Goal: Task Accomplishment & Management: Use online tool/utility

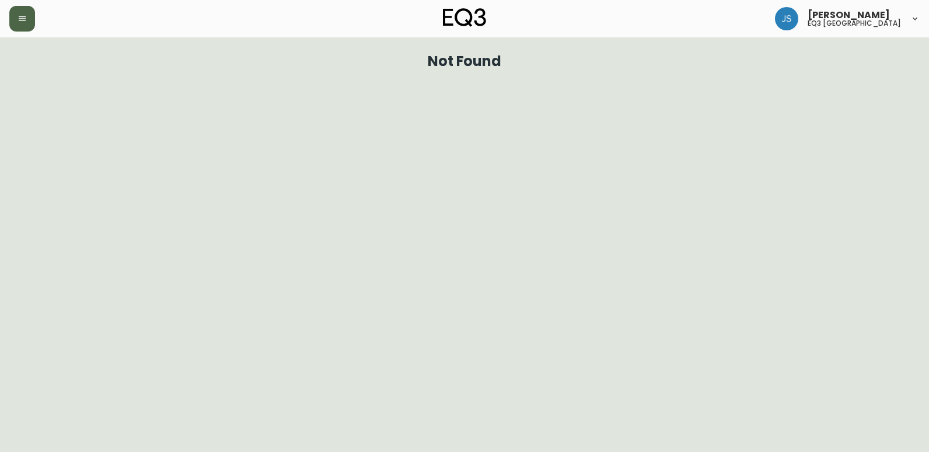
click at [20, 16] on icon "button" at bounding box center [22, 18] width 7 height 5
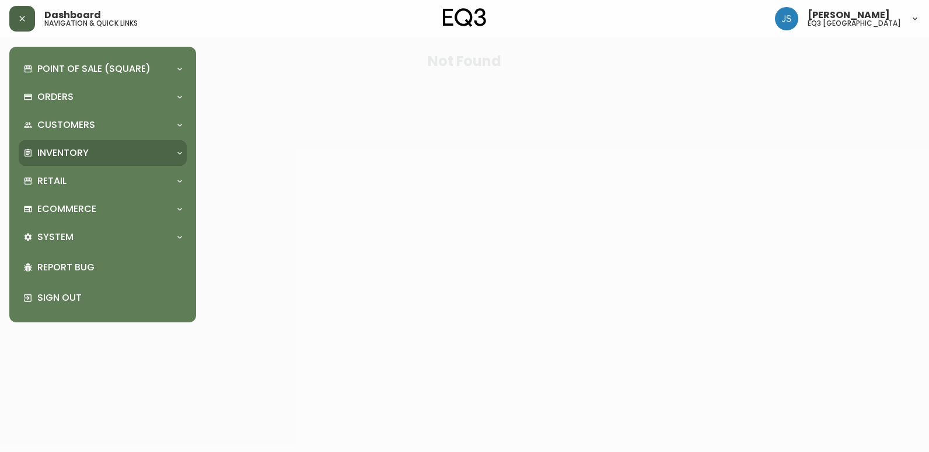
click at [77, 155] on p "Inventory" at bounding box center [62, 152] width 51 height 13
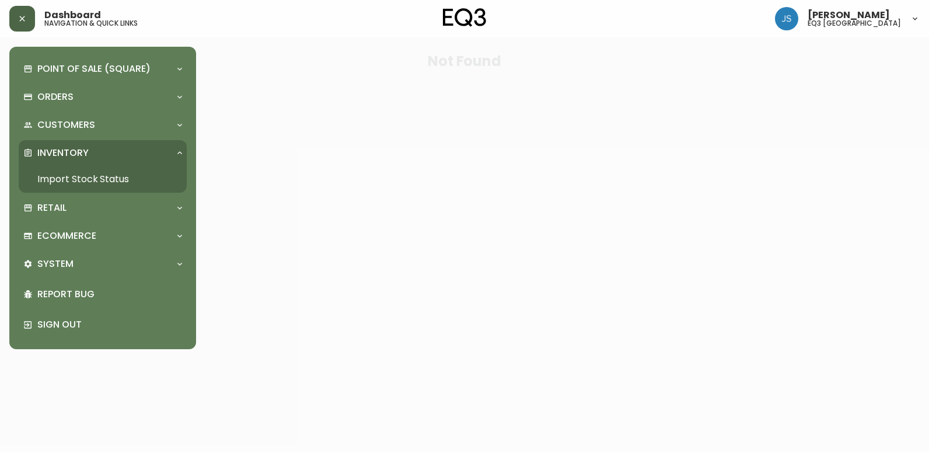
click at [75, 177] on link "Import Stock Status" at bounding box center [103, 179] width 168 height 27
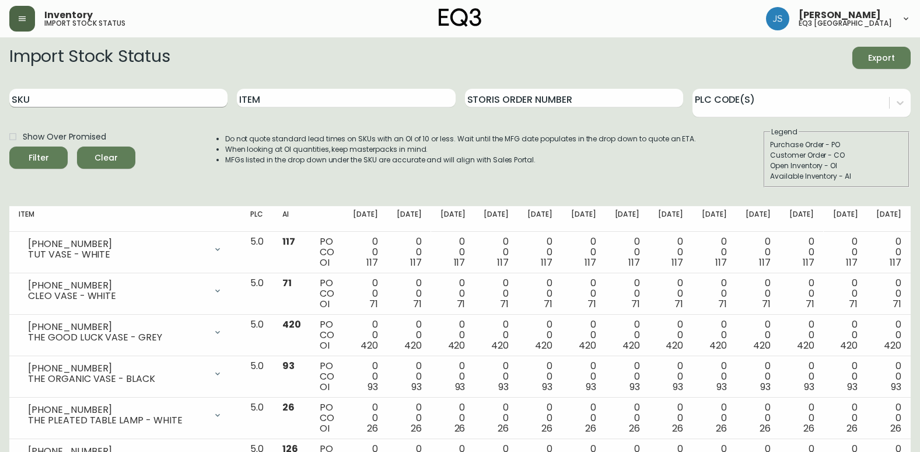
click at [148, 95] on input "SKU" at bounding box center [118, 98] width 218 height 19
paste input "7170-414-23"
click at [9, 146] on button "Filter" at bounding box center [38, 157] width 58 height 22
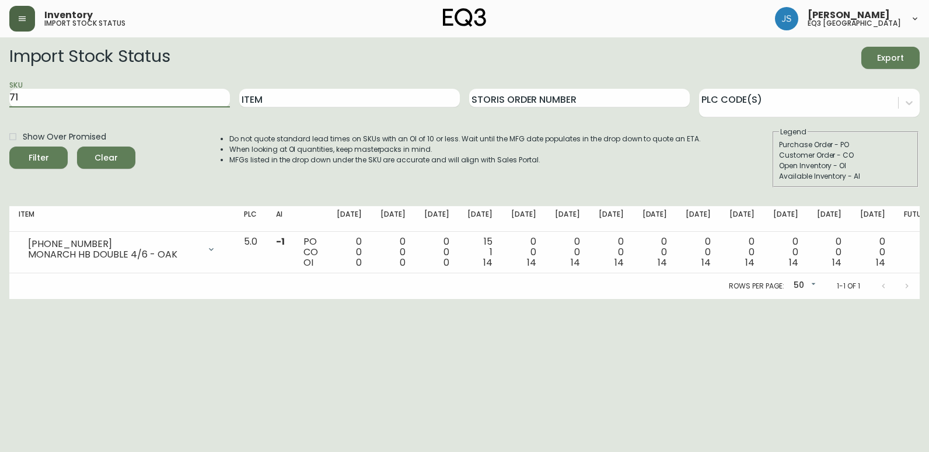
type input "7"
paste input "7170-403-23"
click at [9, 146] on button "Filter" at bounding box center [38, 157] width 58 height 22
type input "7"
paste input "7170-424-23"
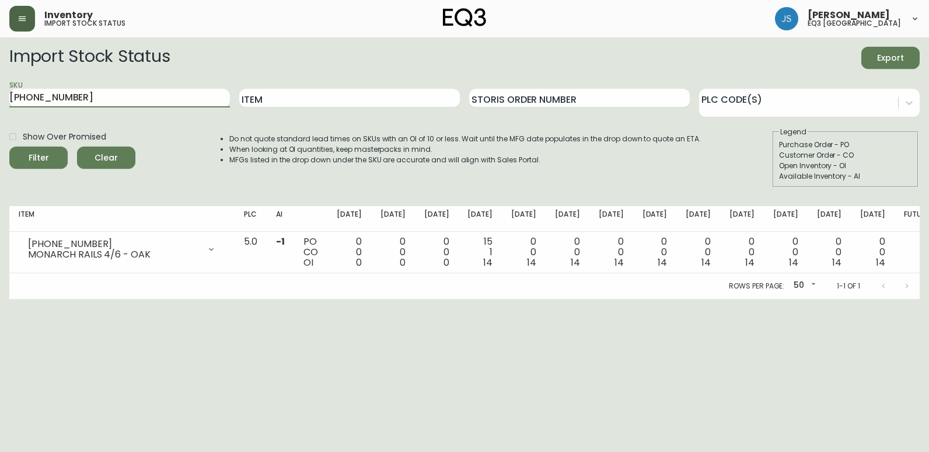
click at [9, 146] on button "Filter" at bounding box center [38, 157] width 58 height 22
type input "7"
click at [288, 99] on input "Item" at bounding box center [349, 98] width 221 height 19
type input "MONARCH"
click at [9, 146] on button "Filter" at bounding box center [38, 157] width 58 height 22
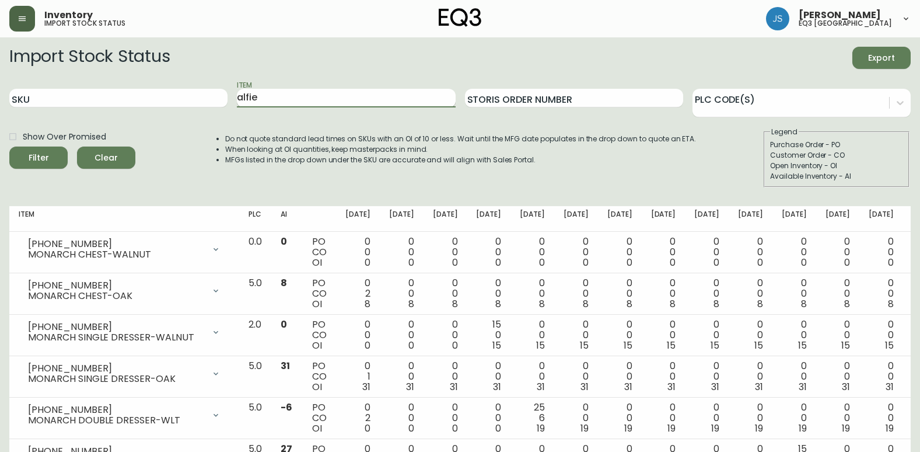
click at [9, 146] on button "Filter" at bounding box center [38, 157] width 58 height 22
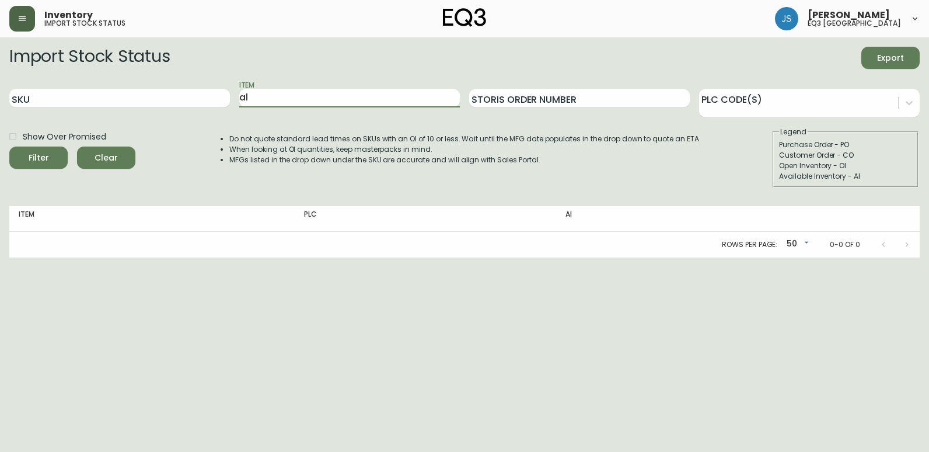
type input "a"
click at [111, 93] on input "SKU" at bounding box center [119, 98] width 221 height 19
paste input "3020-845-15-A"
click at [9, 146] on button "Filter" at bounding box center [38, 157] width 58 height 22
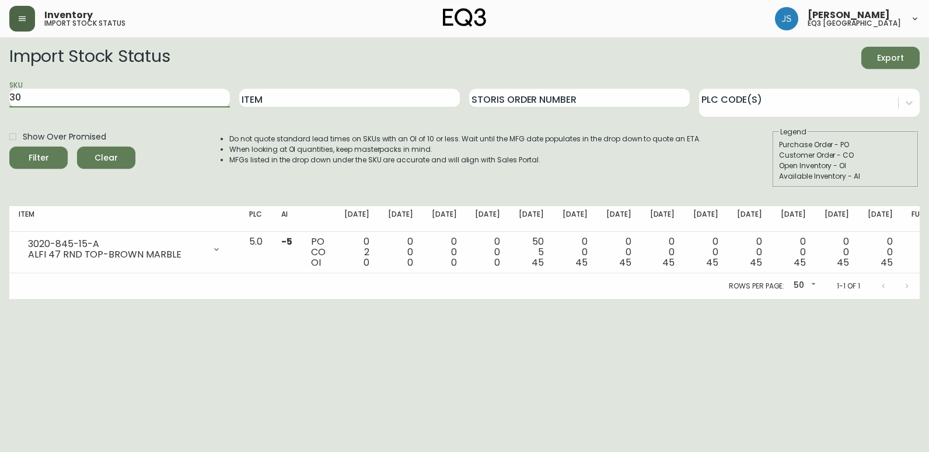
type input "3"
paste input "3020-845-15-B"
click at [9, 146] on button "Filter" at bounding box center [38, 157] width 58 height 22
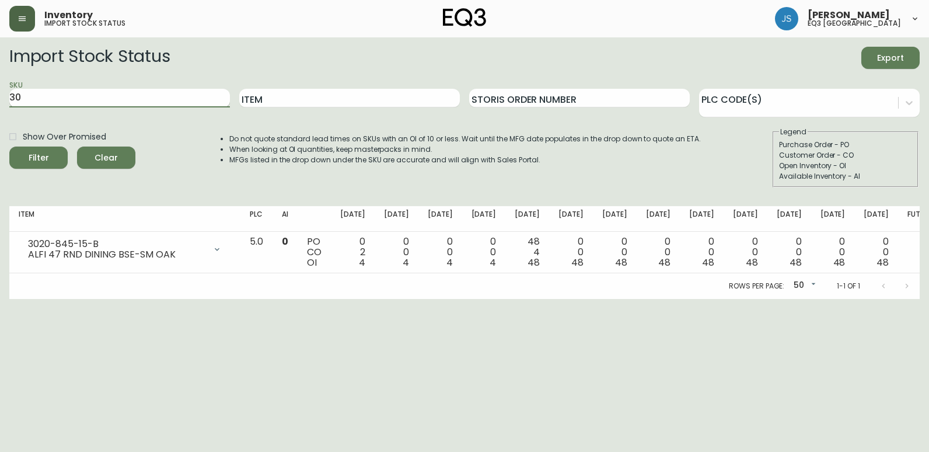
type input "3"
click at [266, 104] on input "Item" at bounding box center [349, 98] width 221 height 19
type input "tambour"
click at [9, 146] on button "Filter" at bounding box center [38, 157] width 58 height 22
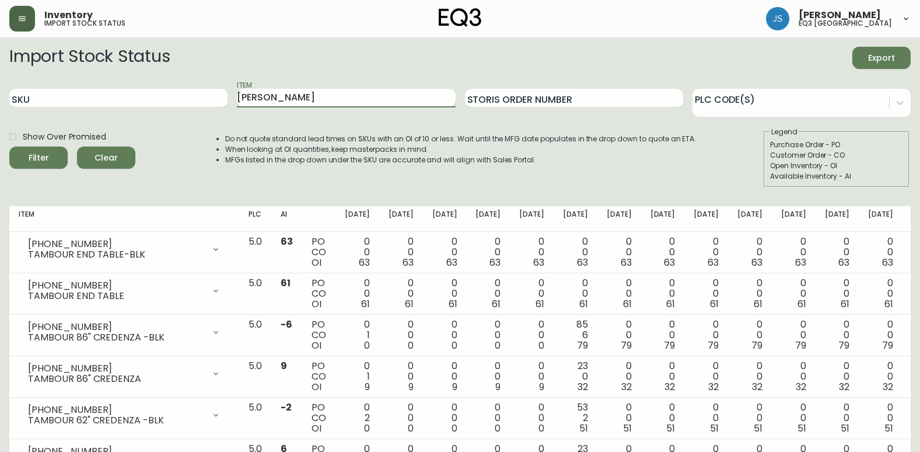
click at [9, 146] on button "Filter" at bounding box center [38, 157] width 58 height 22
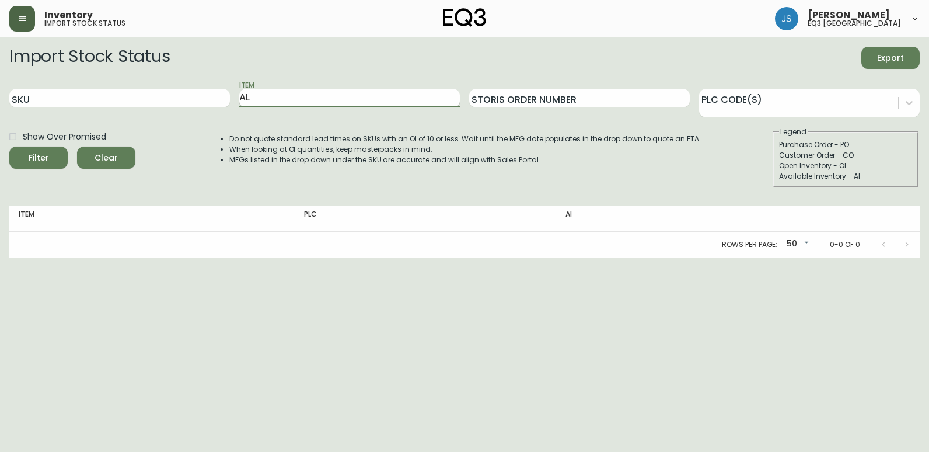
type input "A"
click at [71, 100] on input "SKU" at bounding box center [119, 98] width 221 height 19
paste input "3020-845-15-A"
click at [9, 146] on button "Filter" at bounding box center [38, 157] width 58 height 22
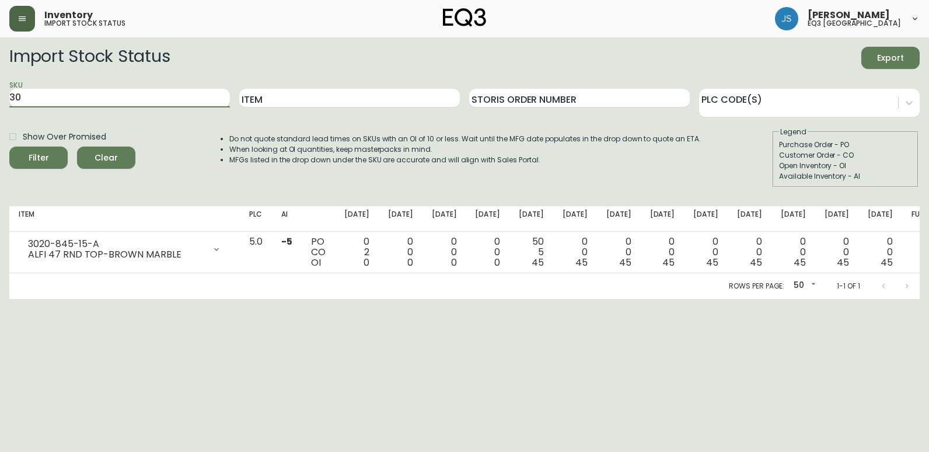
type input "3"
click at [274, 100] on input "Item" at bounding box center [349, 98] width 221 height 19
type input "BILA"
click at [9, 146] on button "Filter" at bounding box center [38, 157] width 58 height 22
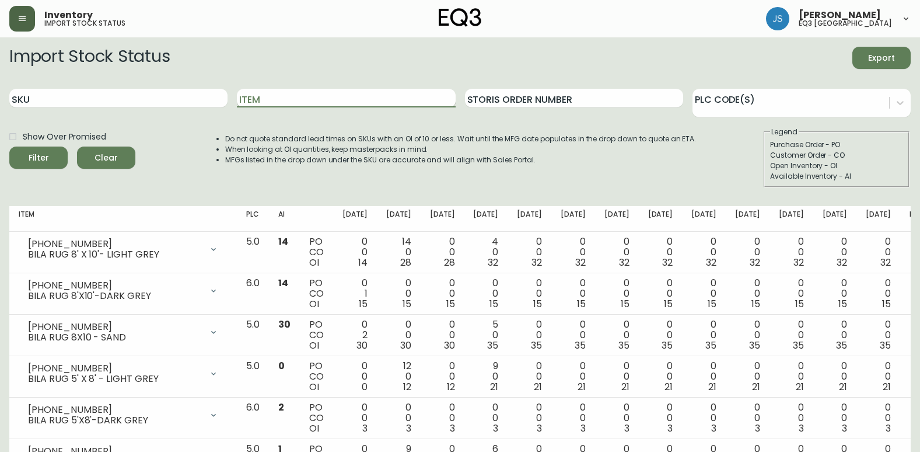
click at [294, 89] on input "Item" at bounding box center [346, 98] width 218 height 19
type input "lyla"
click at [9, 146] on button "Filter" at bounding box center [38, 157] width 58 height 22
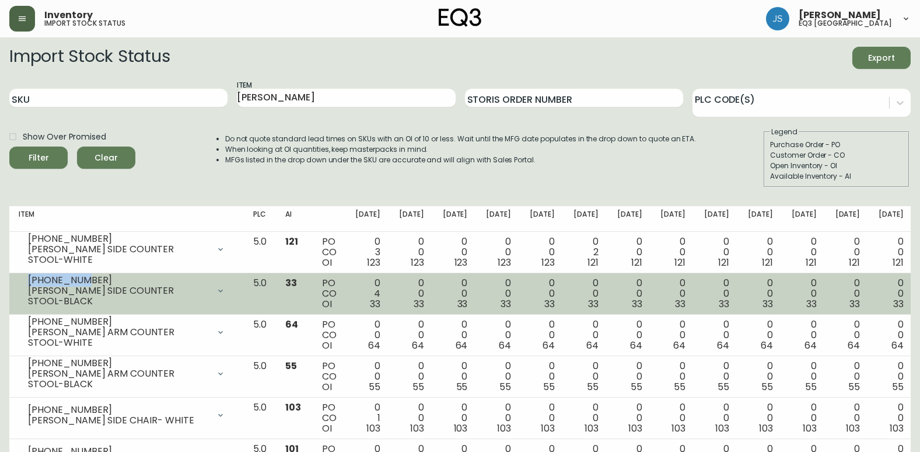
drag, startPoint x: 83, startPoint y: 282, endPoint x: 25, endPoint y: 279, distance: 57.9
click at [25, 279] on div "3020-268-4 LYLA SIDE COUNTER STOOL-BLACK" at bounding box center [127, 291] width 216 height 26
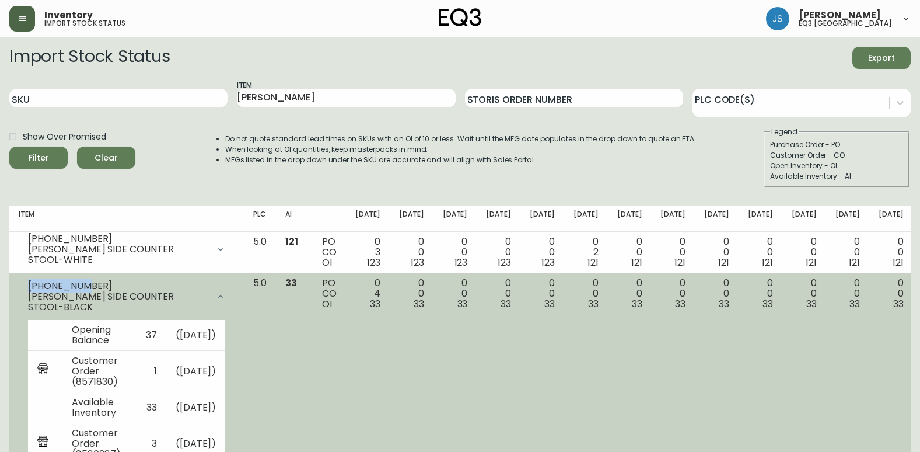
copy div "3020-268-4"
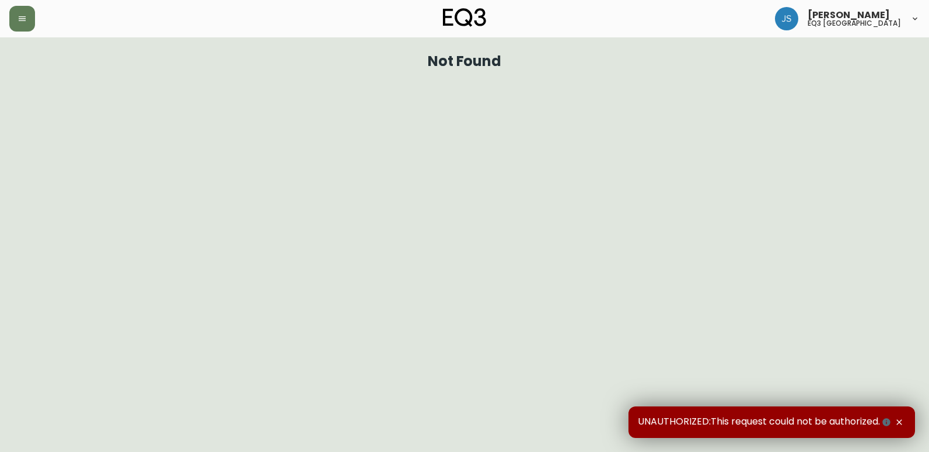
click at [905, 423] on button "button" at bounding box center [899, 421] width 13 height 13
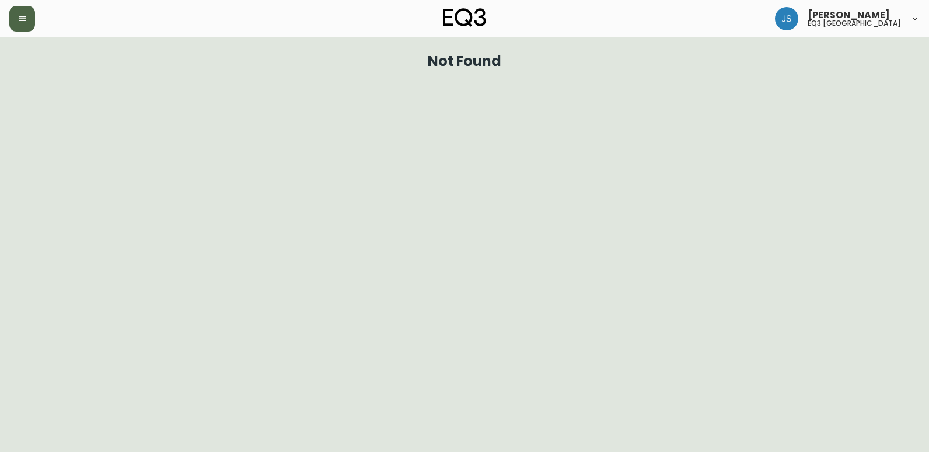
click at [27, 20] on button "button" at bounding box center [22, 19] width 26 height 26
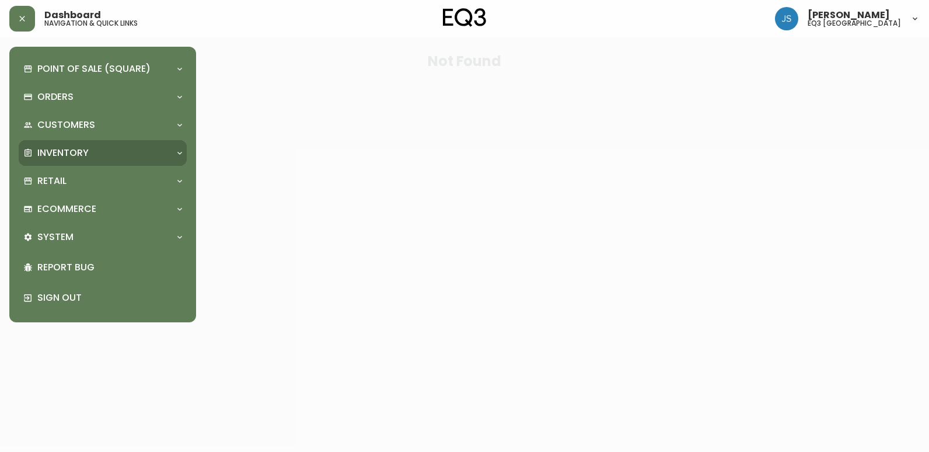
click at [76, 150] on p "Inventory" at bounding box center [62, 152] width 51 height 13
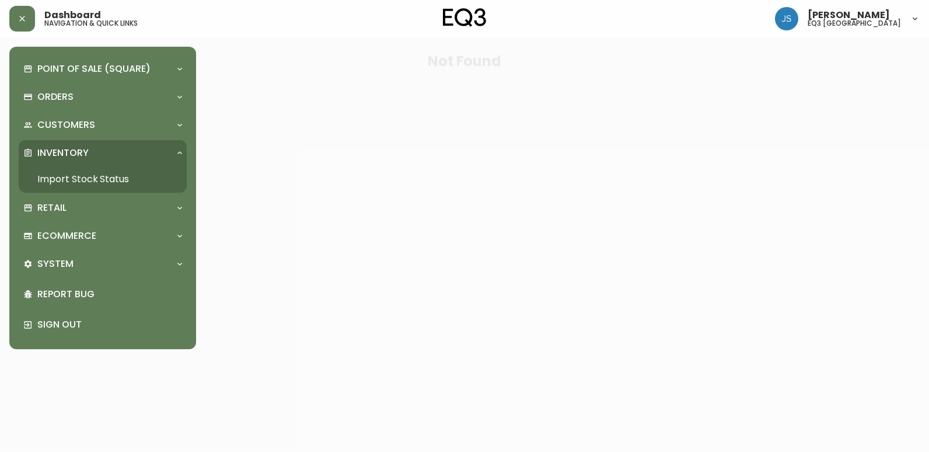
click at [118, 190] on link "Import Stock Status" at bounding box center [103, 179] width 168 height 27
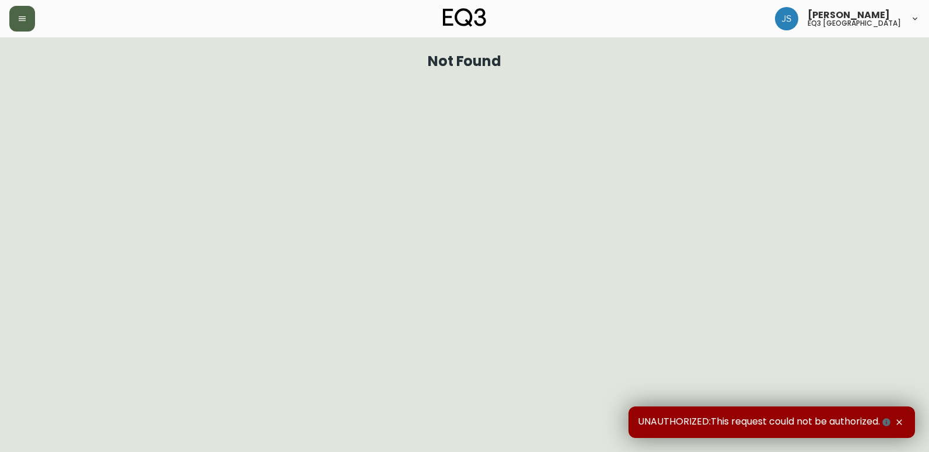
click at [19, 18] on icon "button" at bounding box center [22, 18] width 9 height 9
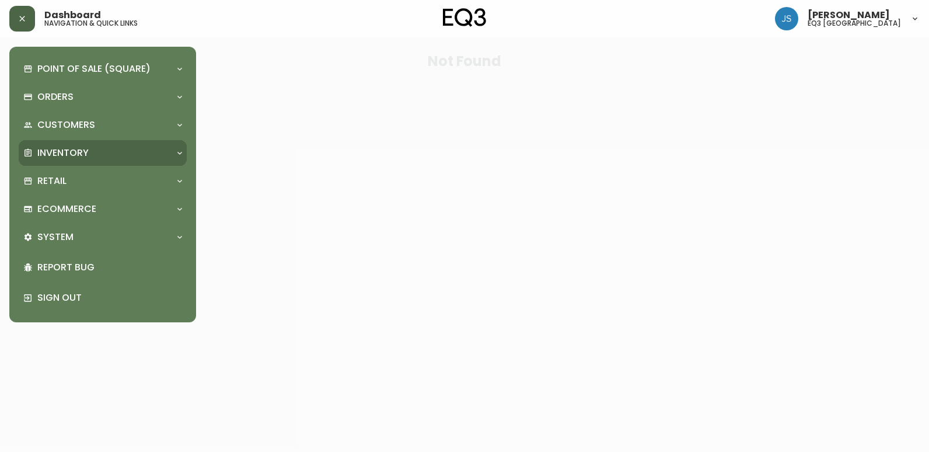
click at [65, 151] on p "Inventory" at bounding box center [62, 152] width 51 height 13
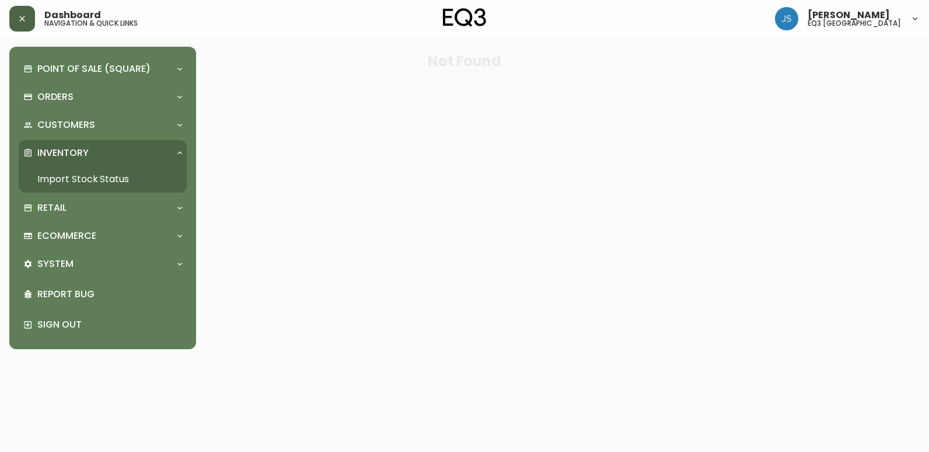
click at [95, 176] on link "Import Stock Status" at bounding box center [103, 179] width 168 height 27
